Goal: Task Accomplishment & Management: Manage account settings

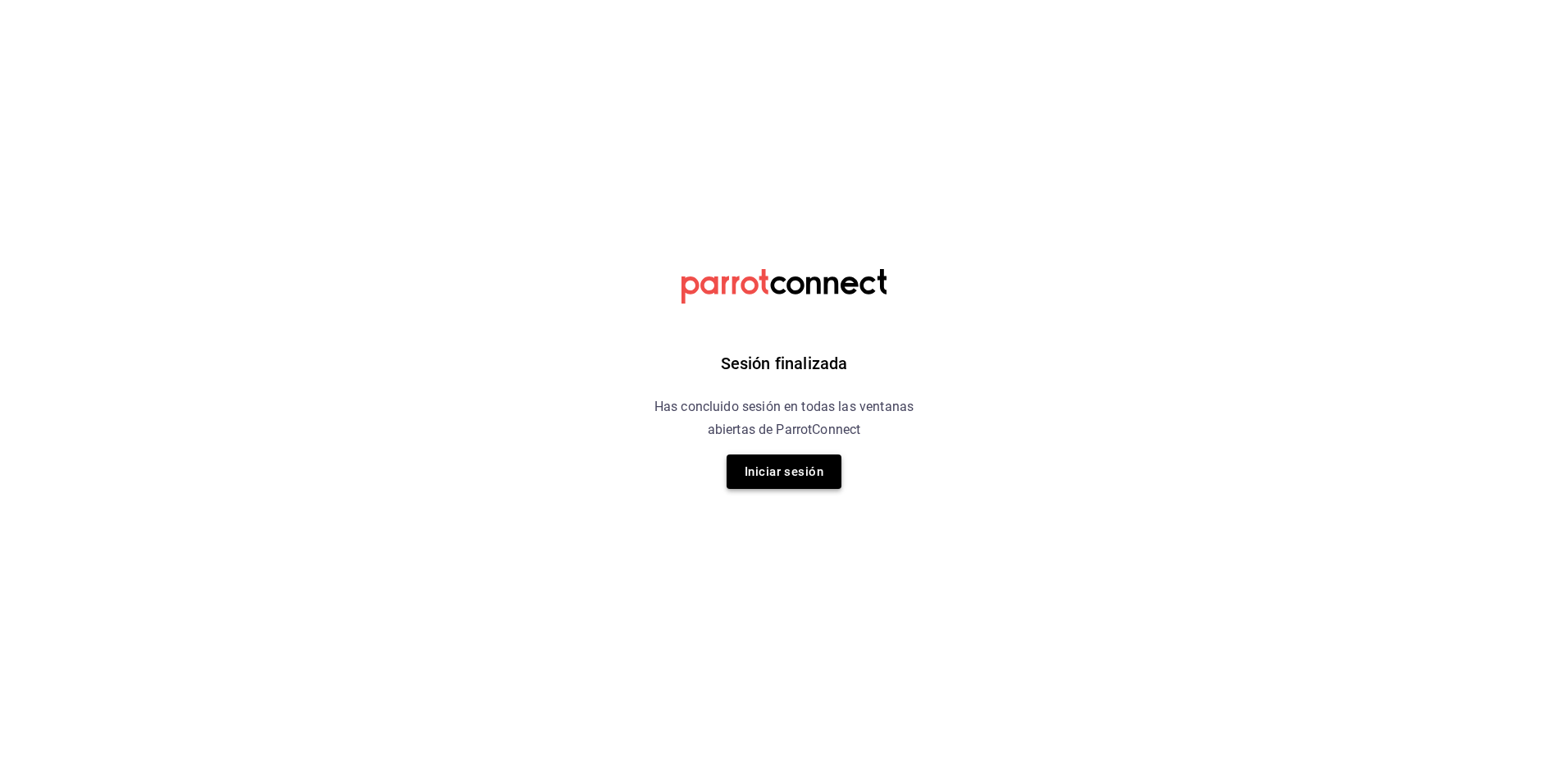
click at [817, 461] on button "Iniciar sesión" at bounding box center [784, 472] width 115 height 35
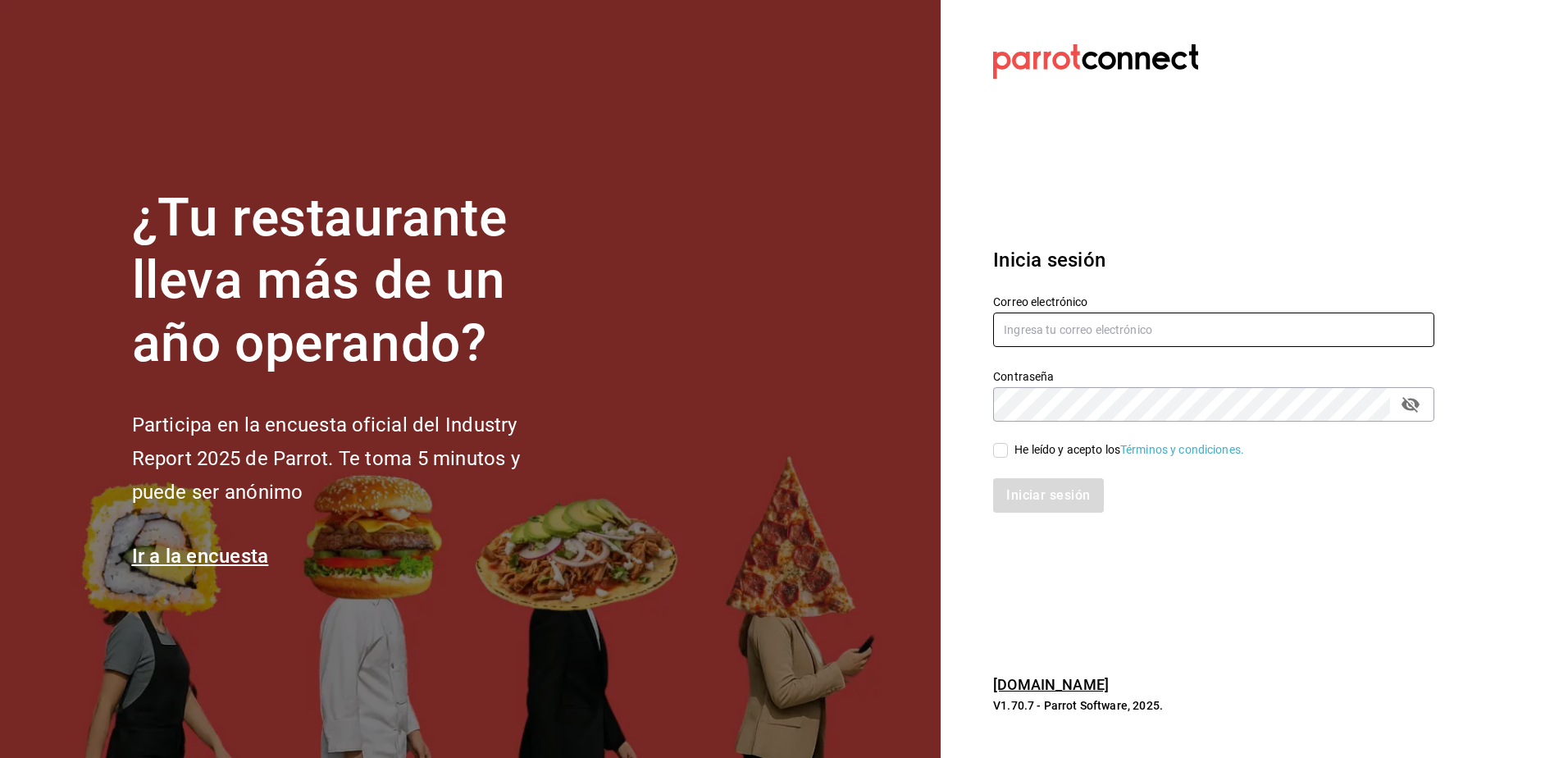
type input "[EMAIL_ADDRESS][DOMAIN_NAME]"
click at [1019, 346] on input "[EMAIL_ADDRESS][DOMAIN_NAME]" at bounding box center [1214, 329] width 441 height 35
click at [1010, 441] on div "He leído y acepto los Términos y condiciones." at bounding box center [1214, 450] width 441 height 18
click at [1006, 453] on input "He leído y acepto los Términos y condiciones." at bounding box center [1001, 450] width 15 height 15
click at [1033, 495] on button "Iniciar sesión" at bounding box center [1049, 496] width 111 height 35
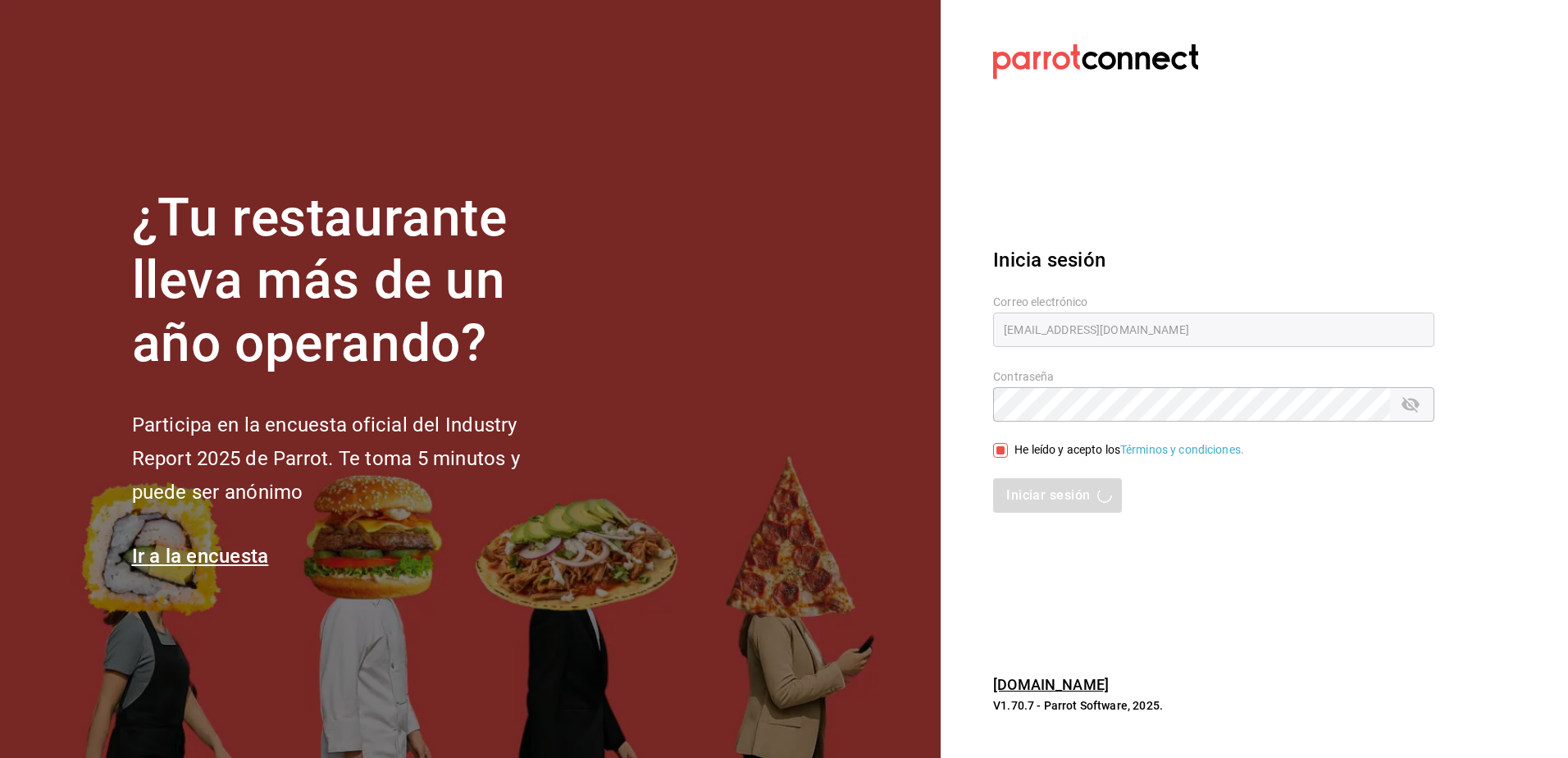
click at [1027, 496] on div "Iniciar sesión" at bounding box center [1214, 496] width 441 height 35
drag, startPoint x: 1027, startPoint y: 496, endPoint x: 1001, endPoint y: 448, distance: 54.6
click at [1001, 448] on input "He leído y acepto los Términos y condiciones." at bounding box center [1001, 450] width 15 height 15
checkbox input "false"
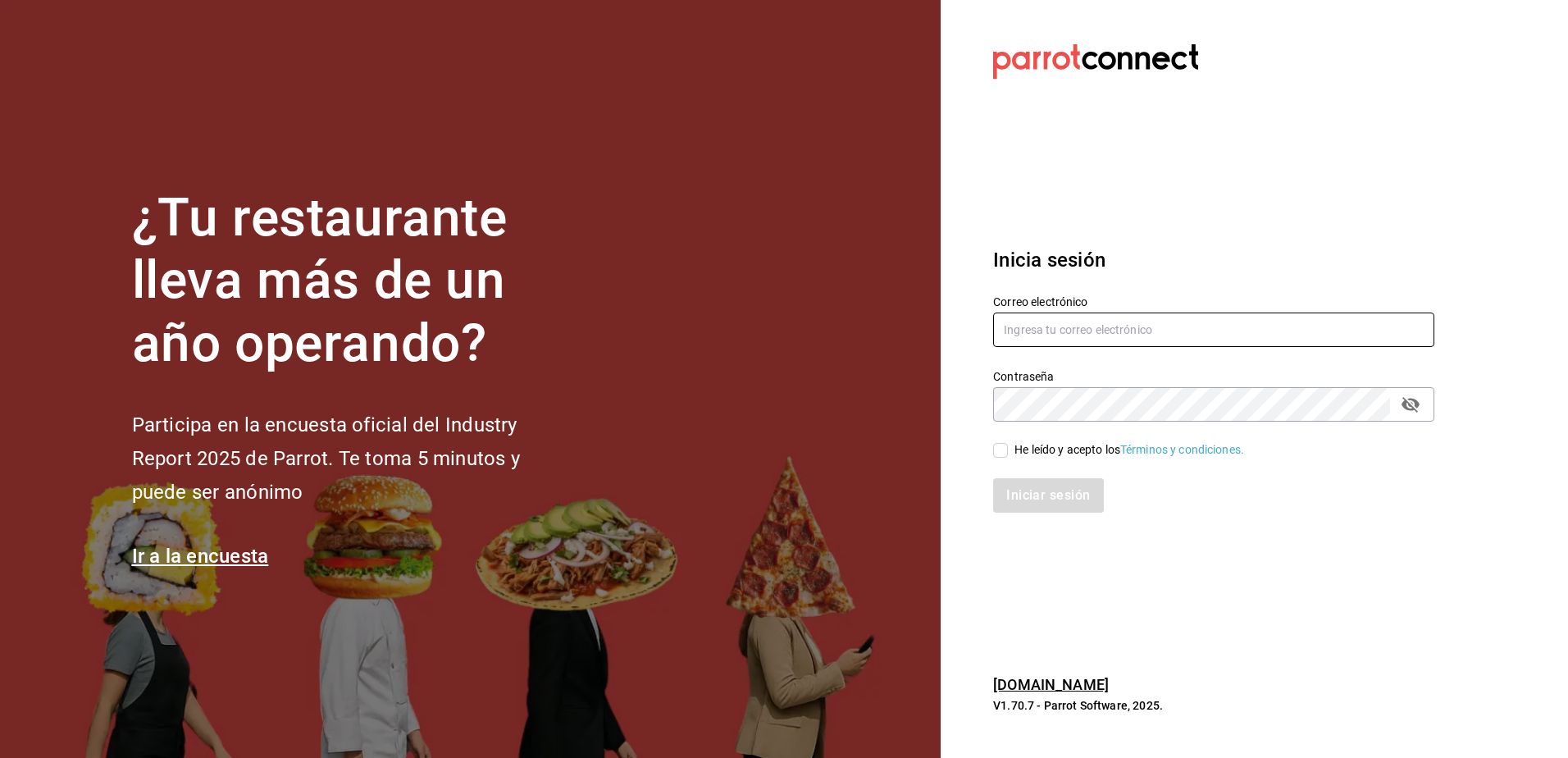
type input "[EMAIL_ADDRESS][DOMAIN_NAME]"
click at [1013, 453] on span "He leído y acepto los Términos y condiciones." at bounding box center [1127, 449] width 237 height 17
click at [1009, 453] on input "He leído y acepto los Términos y condiciones." at bounding box center [1001, 450] width 15 height 15
checkbox input "true"
click at [1025, 494] on button "Iniciar sesión" at bounding box center [1049, 496] width 111 height 35
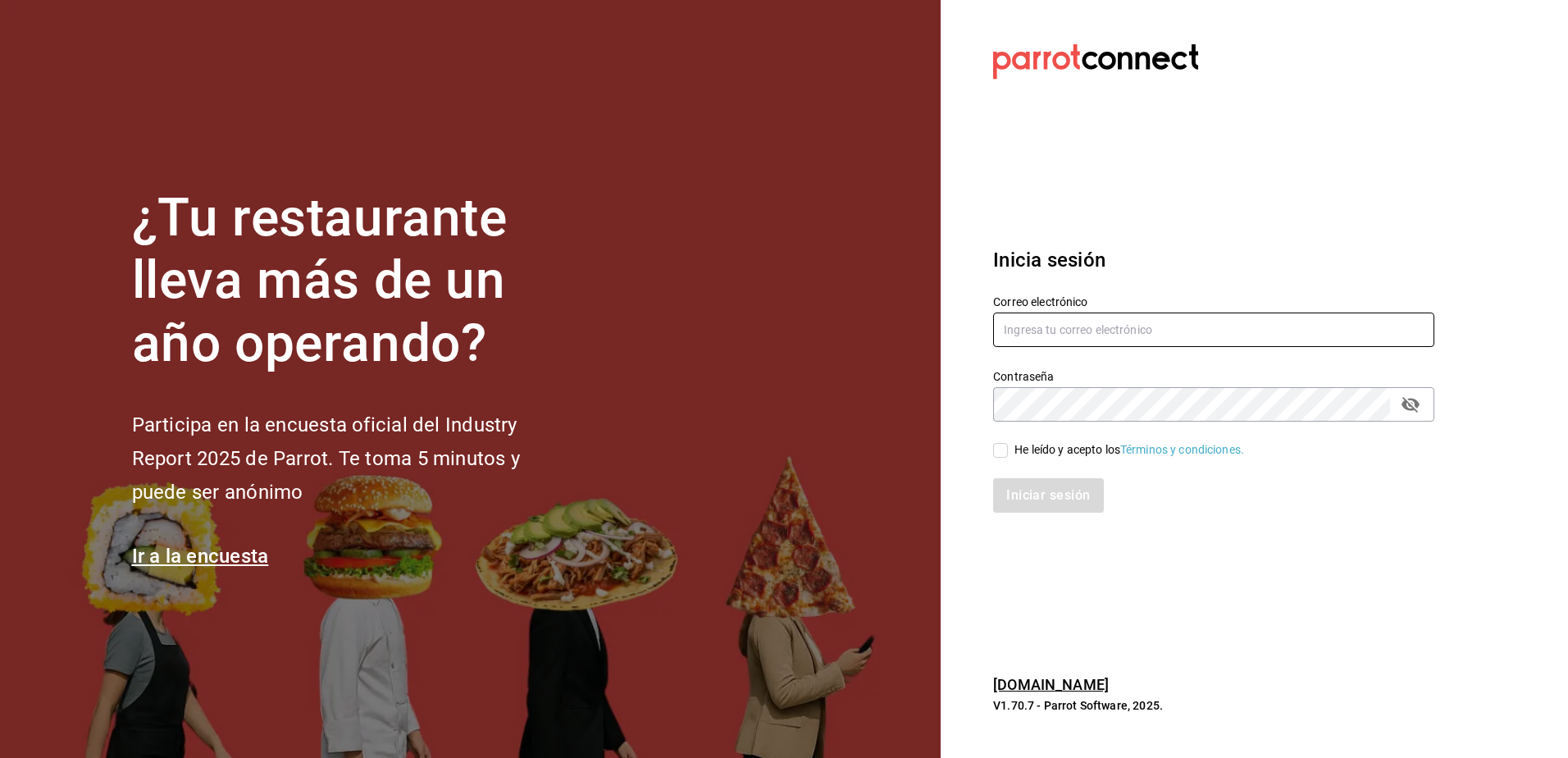
type input "[EMAIL_ADDRESS][DOMAIN_NAME]"
click at [1104, 324] on input "[EMAIL_ADDRESS][DOMAIN_NAME]" at bounding box center [1214, 329] width 441 height 35
click at [1009, 449] on input "He leído y acepto los Términos y condiciones." at bounding box center [1001, 450] width 15 height 15
checkbox input "true"
click at [1035, 494] on button "Iniciar sesión" at bounding box center [1049, 496] width 111 height 35
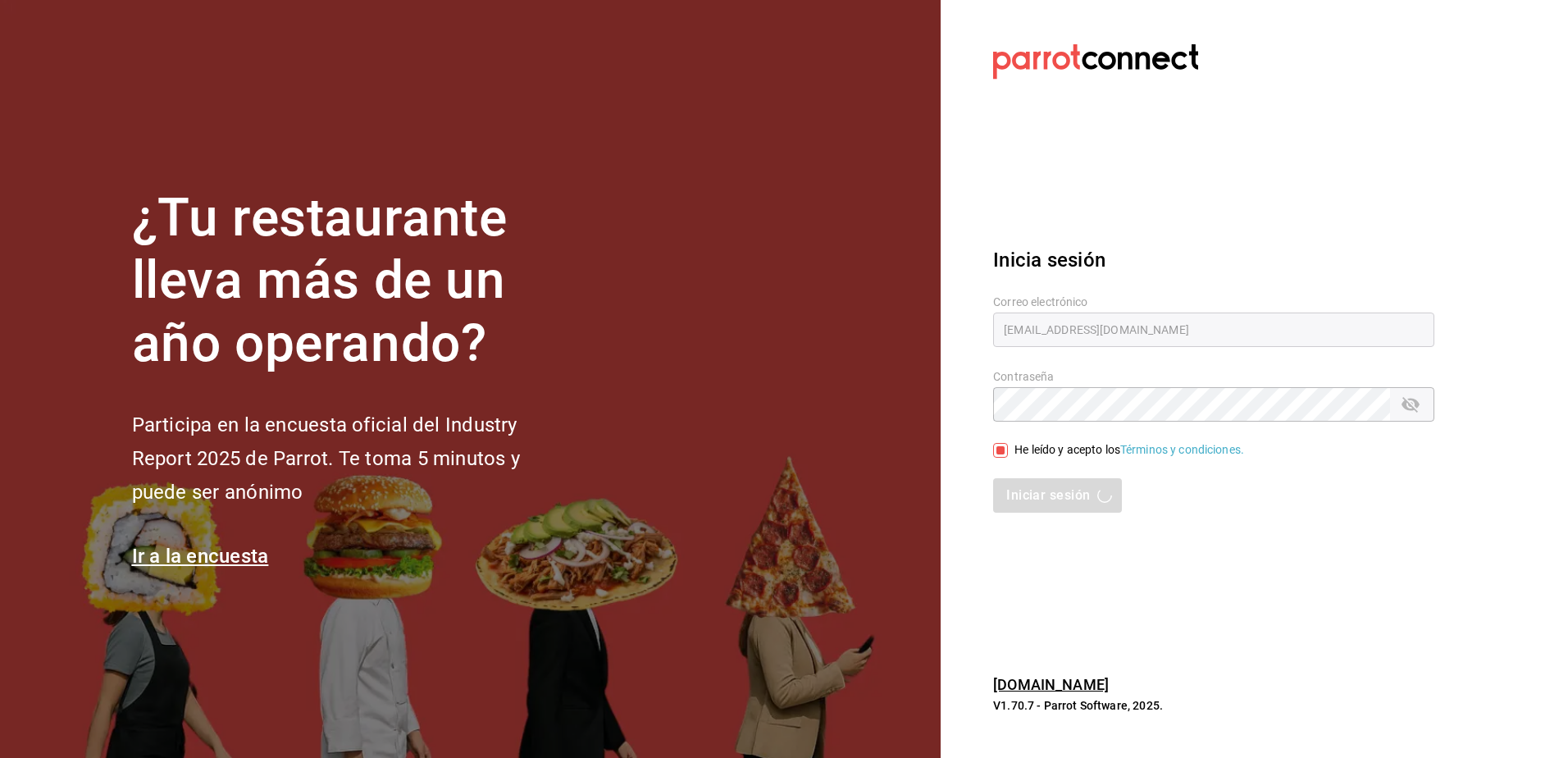
click at [565, 499] on h2 "Participa en la encuesta oficial del Industry Report 2025 de Parrot. Te toma 5 …" at bounding box center [353, 458] width 443 height 101
click at [1041, 494] on div "Iniciar sesión" at bounding box center [1214, 496] width 441 height 35
type input "[EMAIL_ADDRESS][DOMAIN_NAME]"
click at [1170, 335] on input "[EMAIL_ADDRESS][DOMAIN_NAME]" at bounding box center [1214, 329] width 441 height 35
drag, startPoint x: 1202, startPoint y: 328, endPoint x: 916, endPoint y: 339, distance: 286.2
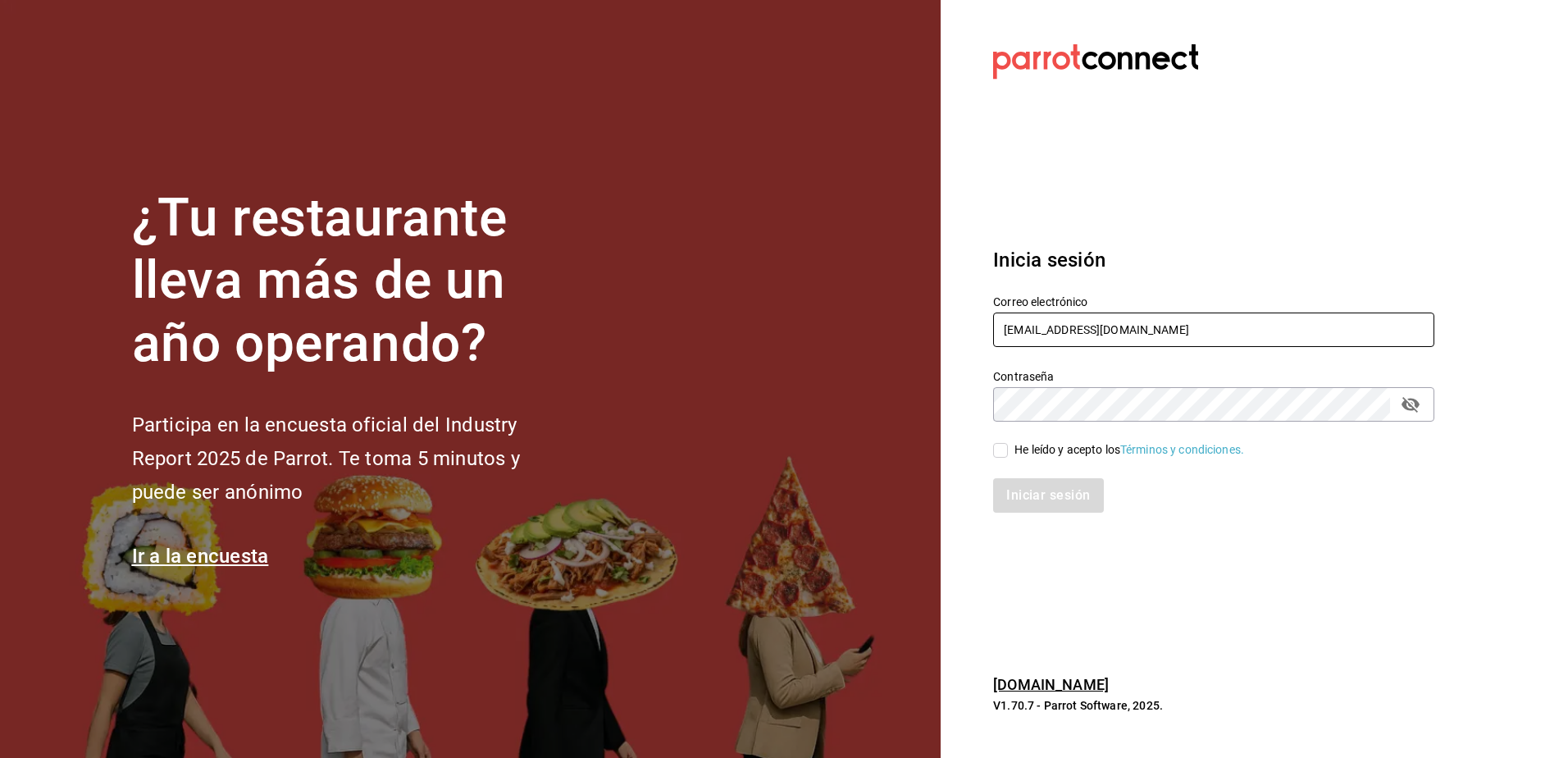
click at [916, 339] on div "¿Tu restaurante lleva más de un año operando? Participa en la encuesta oficial …" at bounding box center [784, 379] width 1568 height 758
click at [1412, 399] on icon "passwordField" at bounding box center [1411, 405] width 18 height 16
click at [852, 394] on div "¿Tu restaurante lleva más de un año operando? Participa en la encuesta oficial …" at bounding box center [784, 379] width 1568 height 758
click at [1010, 451] on span "He leído y acepto los Términos y condiciones." at bounding box center [1127, 449] width 237 height 17
click at [1009, 451] on input "He leído y acepto los Términos y condiciones." at bounding box center [1001, 450] width 15 height 15
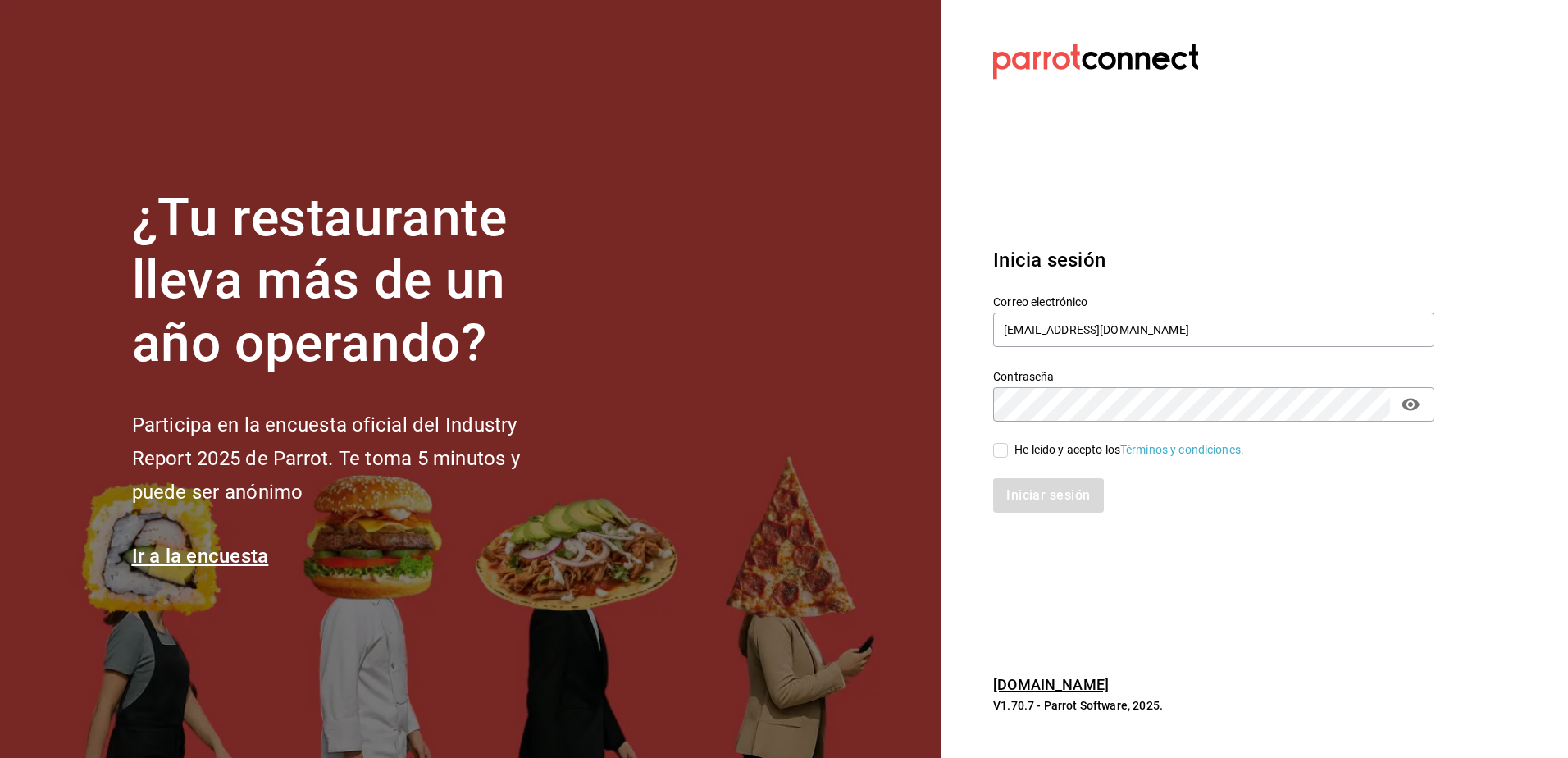
checkbox input "true"
click at [1026, 494] on button "Iniciar sesión" at bounding box center [1049, 496] width 111 height 35
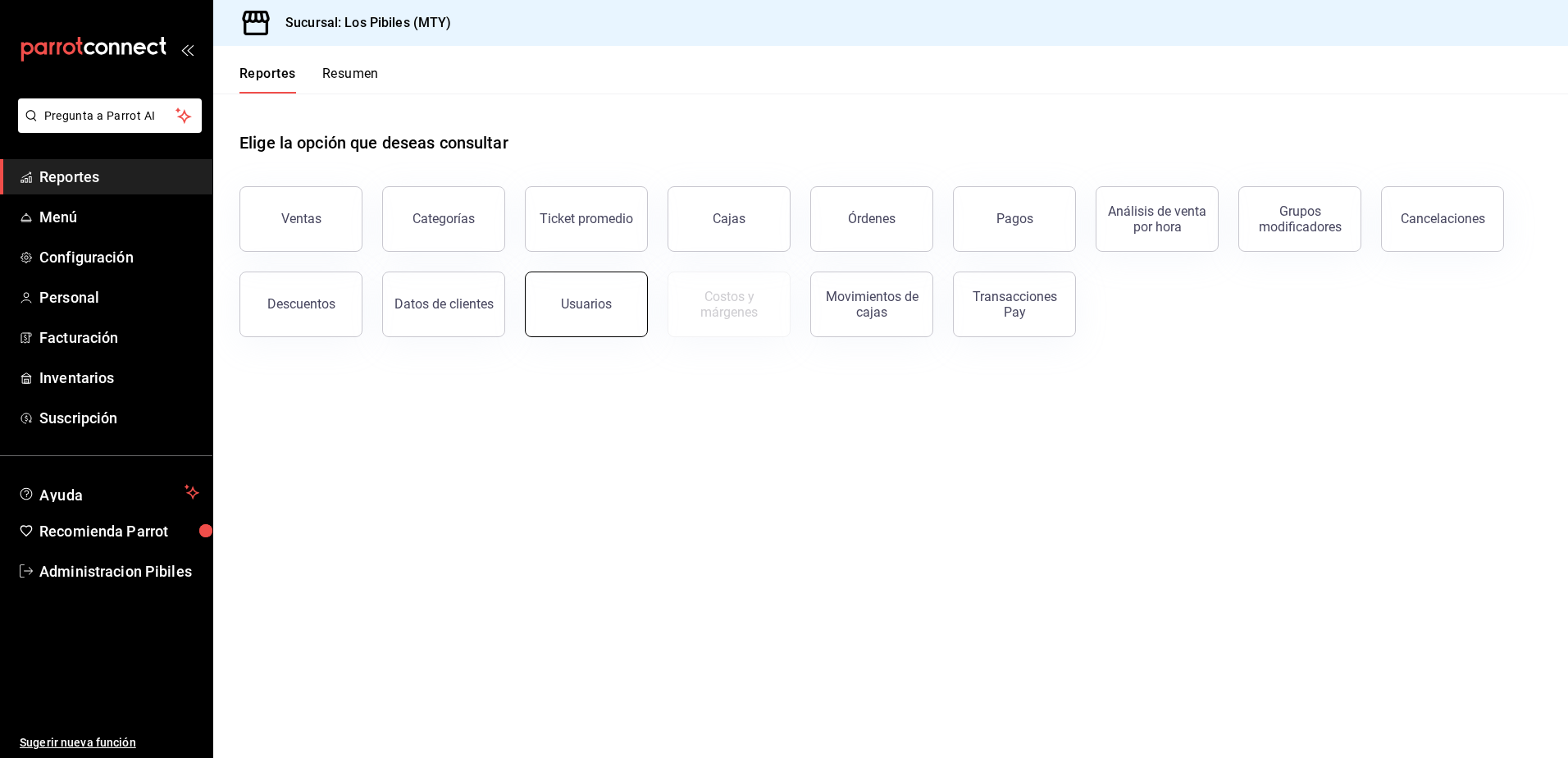
click at [584, 313] on button "Usuarios" at bounding box center [586, 304] width 123 height 66
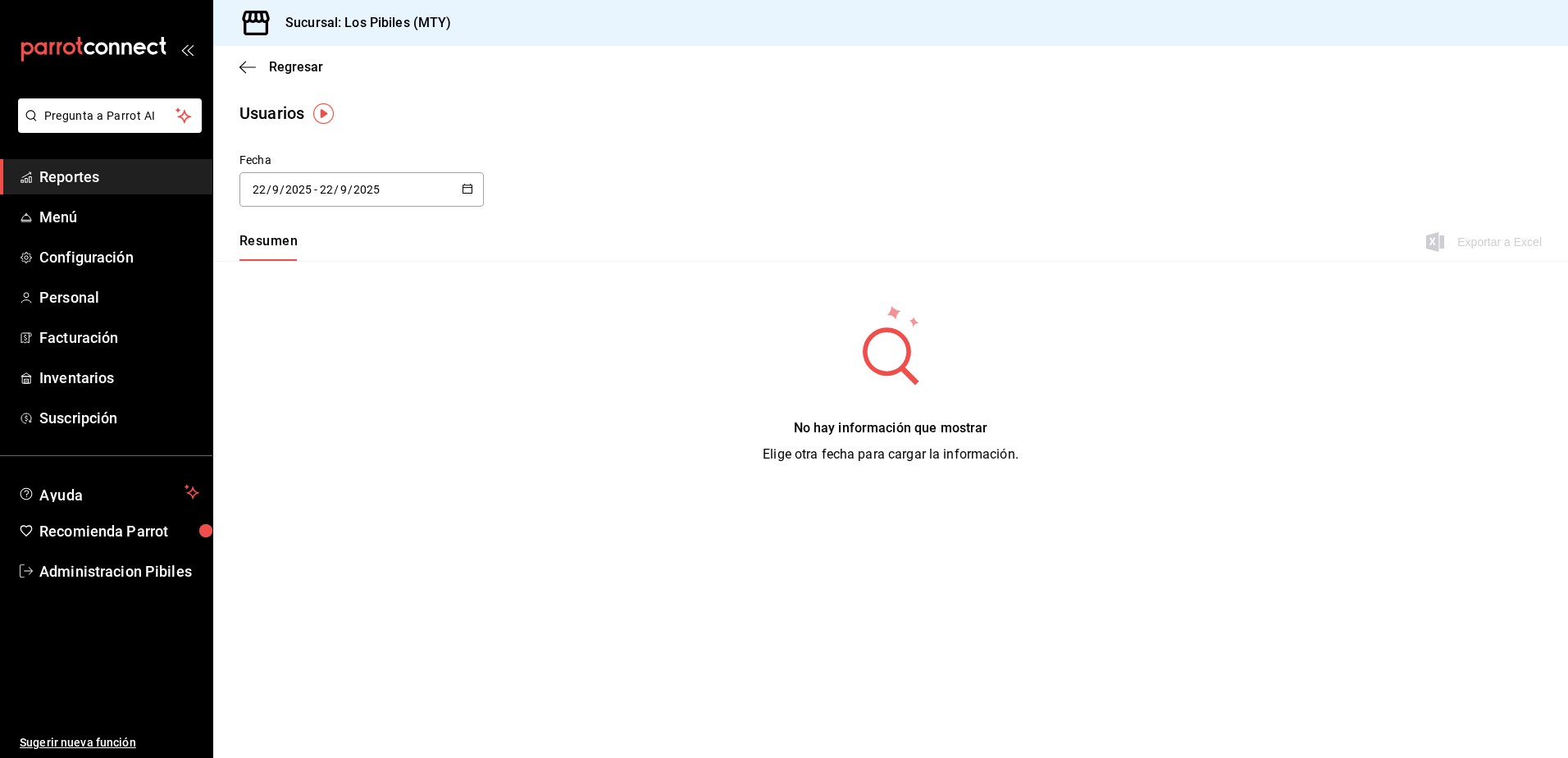
click at [470, 190] on icon "button" at bounding box center [467, 189] width 12 height 12
click at [311, 418] on li "Rango de fechas" at bounding box center [317, 426] width 155 height 37
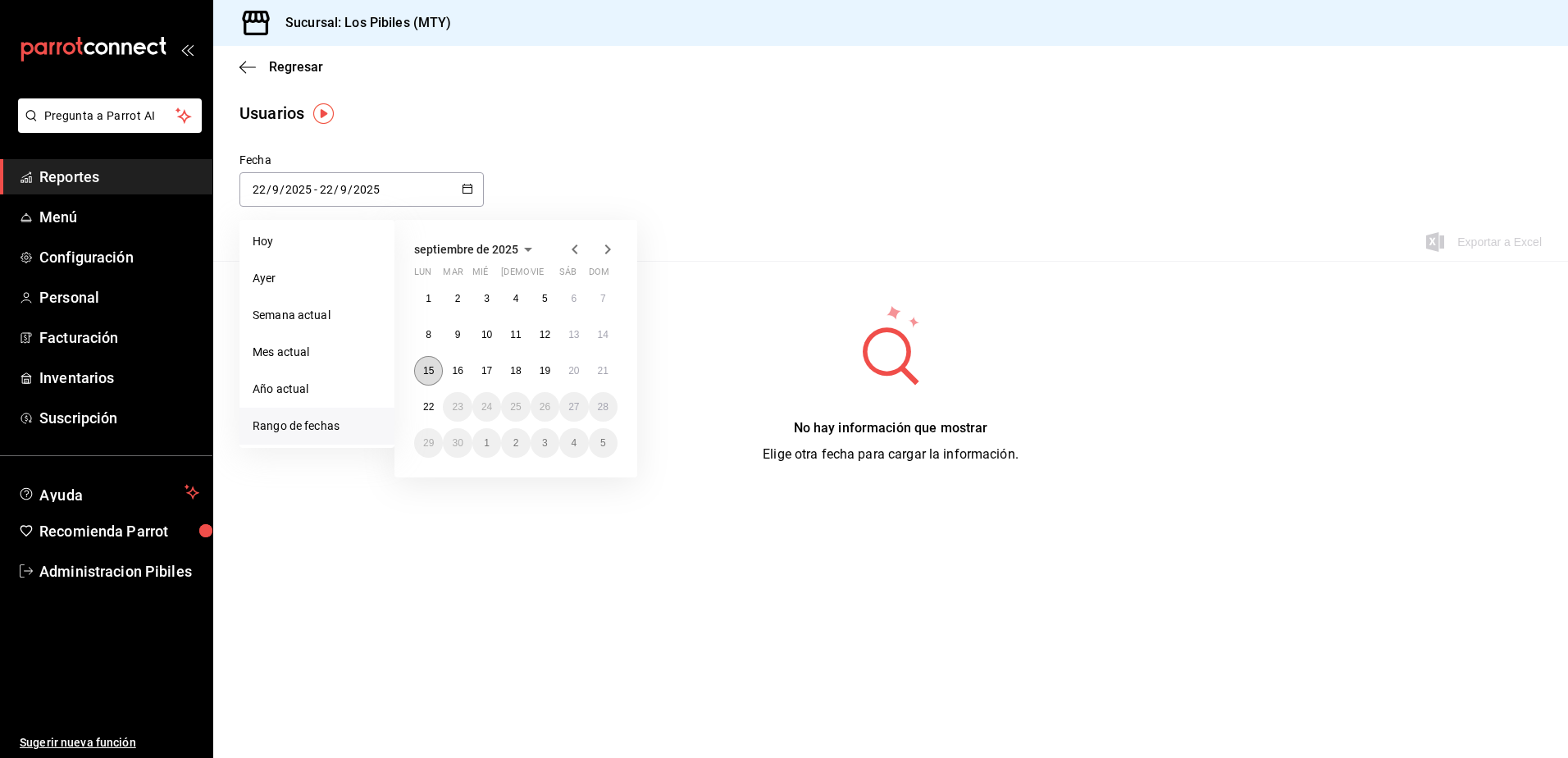
click at [431, 370] on abbr "15" at bounding box center [429, 370] width 11 height 12
click at [430, 401] on abbr "22" at bounding box center [429, 407] width 11 height 12
type input "2025-09-15"
type input "15"
